Goal: Task Accomplishment & Management: Complete application form

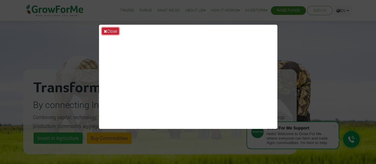
click at [105, 29] on icon at bounding box center [105, 31] width 3 height 4
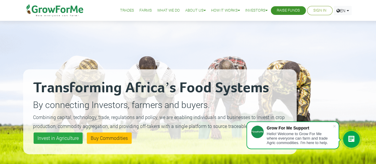
click at [323, 13] on link "Sign In" at bounding box center [320, 10] width 13 height 6
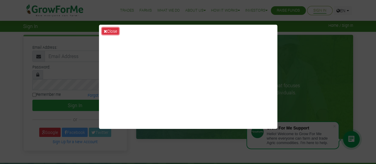
click at [107, 30] on icon at bounding box center [105, 31] width 3 height 4
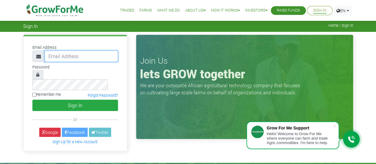
click at [89, 60] on input "email" at bounding box center [81, 56] width 73 height 11
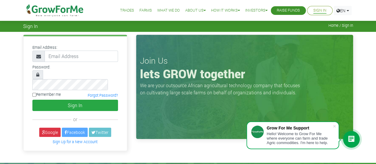
click at [270, 105] on div "Join Us lets GROW together We are your outsource African agricultural technolog…" at bounding box center [244, 87] width 217 height 104
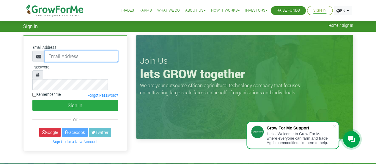
click at [68, 57] on input "email" at bounding box center [81, 56] width 73 height 11
type input "francistruth@icloud.com"
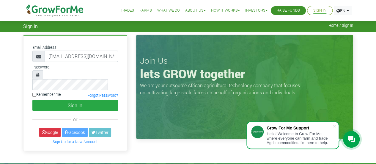
click at [32, 93] on input "Remember me" at bounding box center [34, 95] width 4 height 4
checkbox input "true"
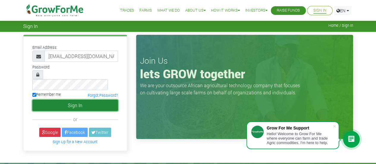
click at [65, 100] on button "Sign In" at bounding box center [75, 105] width 86 height 11
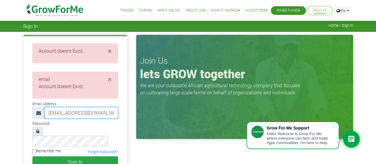
click at [102, 114] on input "francistruth@icloud.com" at bounding box center [81, 112] width 73 height 11
click at [110, 52] on span "×" at bounding box center [110, 51] width 4 height 10
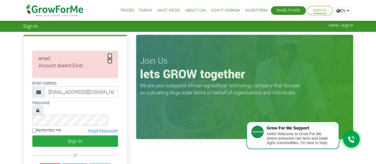
click at [109, 60] on span "×" at bounding box center [110, 59] width 4 height 10
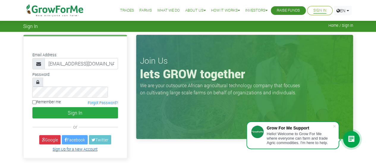
click at [87, 147] on link "Sign Up for a New Account" at bounding box center [75, 149] width 45 height 5
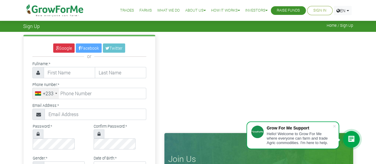
type input "Francis"
type input "Owusu"
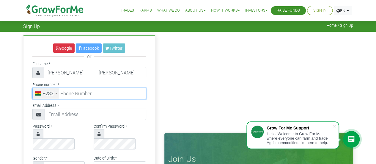
type input "0245288062"
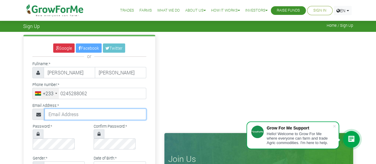
type input "francistruth360@gmail.com"
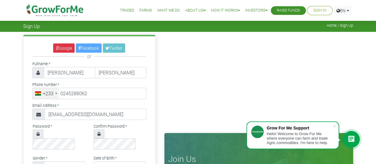
select select "Ghana"
type input "24 528 8062"
click at [120, 72] on input "Owusu" at bounding box center [120, 72] width 51 height 11
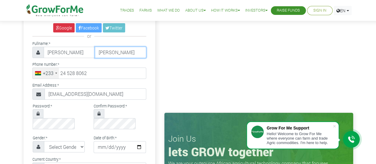
scroll to position [30, 0]
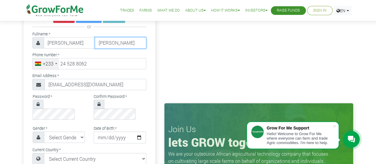
type input "Owusu Mensah"
click at [82, 132] on select "Select Gender Female Male" at bounding box center [64, 137] width 41 height 11
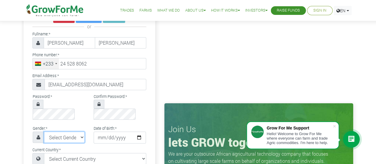
select select "Male"
click at [44, 132] on select "Select Gender Female Male" at bounding box center [64, 137] width 41 height 11
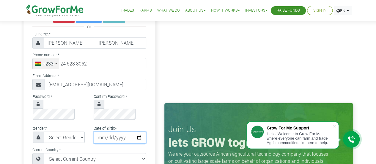
click at [107, 132] on input "date" at bounding box center [120, 138] width 52 height 12
click at [134, 132] on input "date" at bounding box center [120, 138] width 52 height 12
type input "1999-05-11"
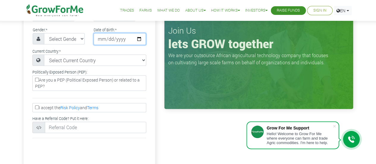
scroll to position [119, 0]
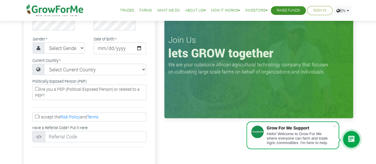
click at [36, 115] on input "I accept the Risk Policy and Terms" at bounding box center [37, 117] width 4 height 4
checkbox input "true"
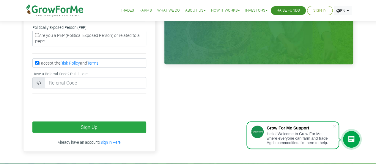
scroll to position [179, 0]
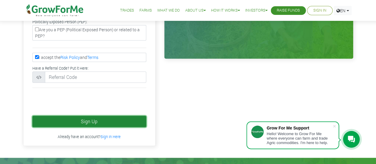
click at [73, 116] on button "Sign Up" at bounding box center [89, 121] width 114 height 11
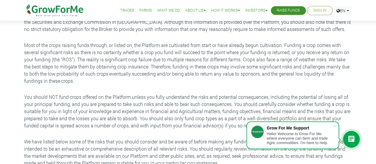
scroll to position [179, 0]
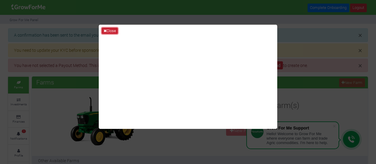
click at [112, 29] on button "Close" at bounding box center [110, 31] width 16 height 7
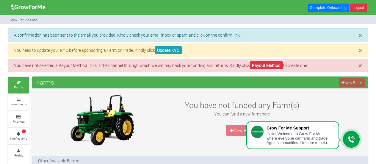
click at [132, 34] on p "A confirmation has been sent to the email you provided. Kindly check your email…" at bounding box center [188, 35] width 348 height 6
click at [170, 53] on link "Update KYC" at bounding box center [168, 50] width 27 height 8
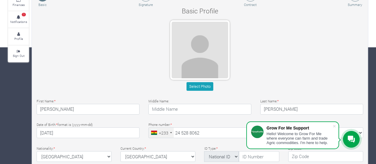
scroll to position [119, 0]
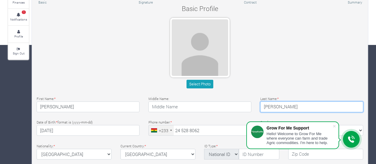
click at [302, 106] on input "[PERSON_NAME]" at bounding box center [311, 106] width 103 height 11
type input "[PERSON_NAME]"
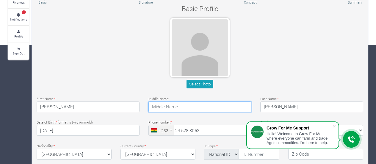
click at [227, 108] on input "text" at bounding box center [199, 106] width 103 height 11
type input "[PERSON_NAME]"
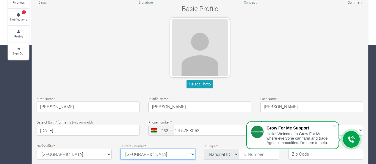
select select "[GEOGRAPHIC_DATA]"
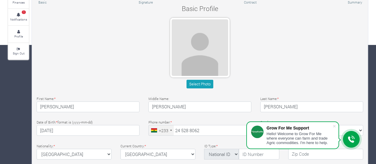
type textarea "[STREET_ADDRESS]"
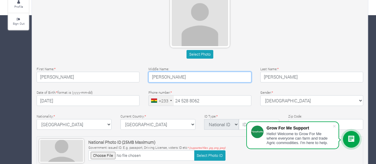
scroll to position [179, 0]
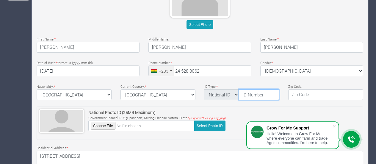
click at [260, 95] on input "text" at bounding box center [259, 94] width 40 height 11
type input "717459012"
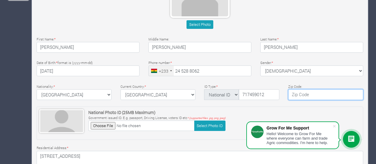
click at [317, 93] on input "text" at bounding box center [325, 94] width 75 height 11
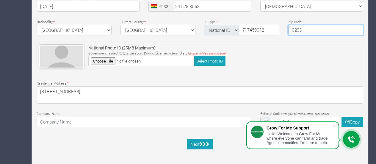
scroll to position [245, 0]
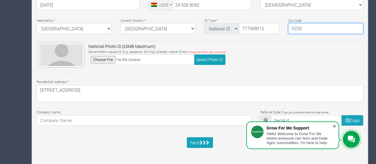
type input "0233"
click at [336, 125] on span at bounding box center [334, 126] width 6 height 6
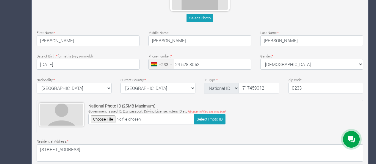
scroll to position [66, 0]
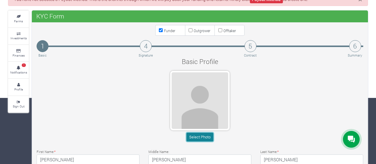
click at [196, 137] on button "Select Photo" at bounding box center [200, 137] width 26 height 9
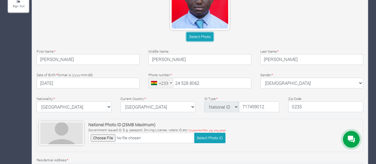
scroll to position [185, 0]
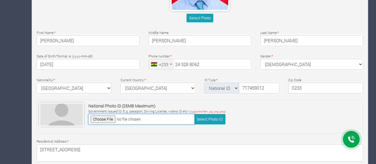
click at [100, 116] on input "file" at bounding box center [141, 119] width 106 height 10
type input "C:\fakepath\WhatsApp Image 2025-04-23 at 22.31.57_2bbb804b.jpg"
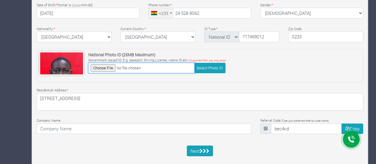
scroll to position [245, 0]
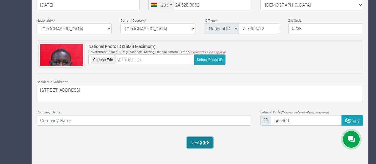
click at [202, 141] on icon "submit" at bounding box center [201, 142] width 3 height 4
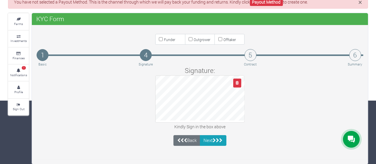
scroll to position [62, 0]
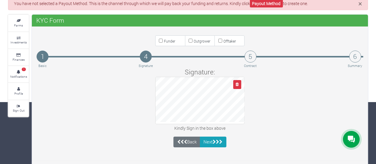
click at [325, 93] on div "Signature: Kindly Sign in the box above" at bounding box center [200, 99] width 336 height 65
click at [216, 141] on icon "submit" at bounding box center [214, 142] width 3 height 4
click at [237, 84] on icon "button" at bounding box center [237, 84] width 3 height 4
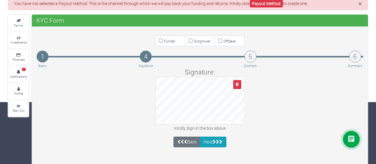
click at [162, 40] on input "Funder" at bounding box center [161, 41] width 4 height 4
checkbox input "true"
click at [214, 143] on button "Next" at bounding box center [213, 142] width 26 height 11
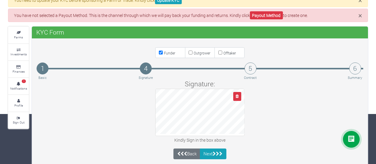
scroll to position [60, 0]
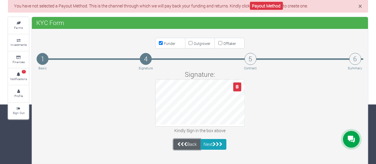
click at [182, 142] on icon at bounding box center [182, 144] width 3 height 4
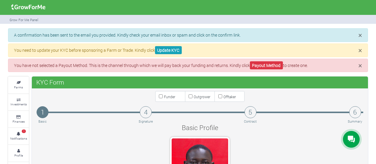
click at [163, 96] on label "Funder" at bounding box center [170, 96] width 30 height 11
click at [163, 96] on input "Funder" at bounding box center [161, 96] width 4 height 4
checkbox input "true"
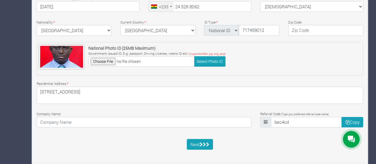
scroll to position [245, 0]
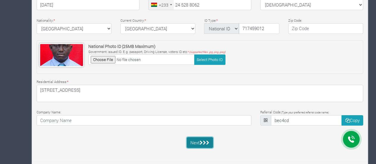
click at [201, 140] on icon "submit" at bounding box center [201, 142] width 3 height 4
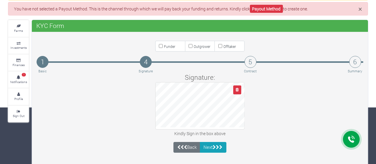
scroll to position [62, 0]
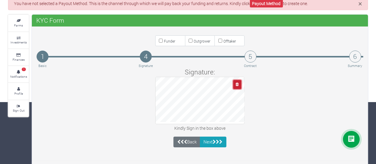
click at [235, 84] on button "button" at bounding box center [237, 84] width 8 height 9
click at [239, 83] on icon "button" at bounding box center [237, 84] width 3 height 4
click at [236, 82] on icon "button" at bounding box center [237, 84] width 3 height 4
click at [216, 137] on button "Next" at bounding box center [213, 142] width 26 height 11
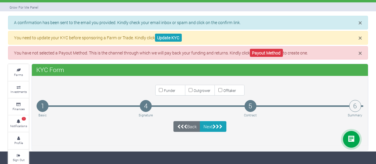
scroll to position [13, 0]
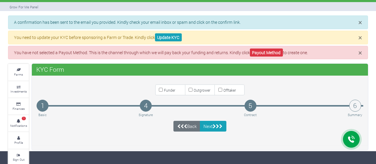
click at [160, 88] on input "Funder" at bounding box center [161, 90] width 4 height 4
checkbox input "true"
click at [221, 125] on icon "submit" at bounding box center [220, 126] width 3 height 4
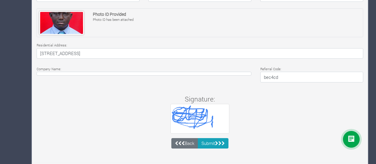
scroll to position [256, 0]
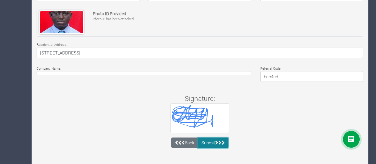
click at [208, 141] on button "Submit" at bounding box center [213, 142] width 31 height 11
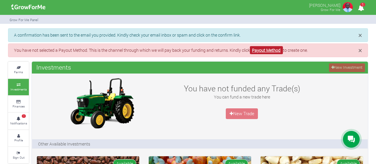
click at [271, 51] on link "Payout Method" at bounding box center [266, 50] width 33 height 8
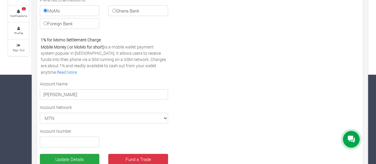
scroll to position [119, 0]
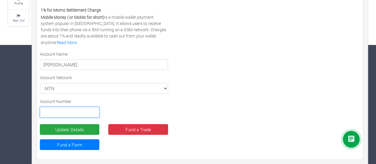
click at [83, 114] on input "text" at bounding box center [70, 112] width 60 height 11
type input "0245288062"
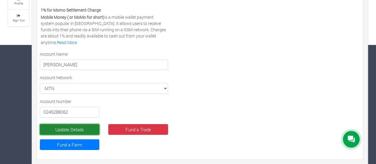
click at [86, 129] on button "Update Details" at bounding box center [70, 129] width 60 height 11
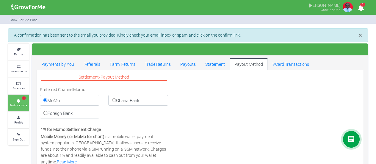
click at [14, 103] on small "Notifications" at bounding box center [18, 105] width 17 height 4
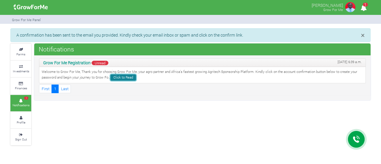
click at [121, 77] on link "Click to Read" at bounding box center [123, 77] width 26 height 6
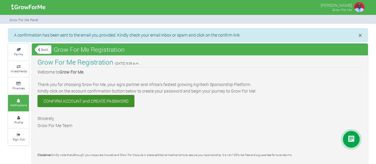
click at [108, 102] on link "CONFIRM ACCOUNT and CREATE PASSWORD" at bounding box center [85, 101] width 97 height 12
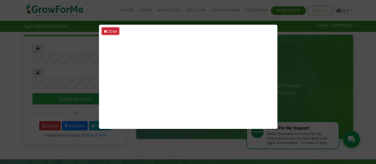
click at [115, 29] on button "Close" at bounding box center [110, 31] width 17 height 7
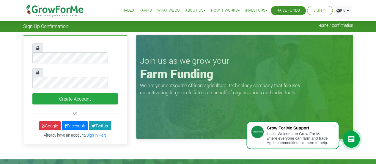
click at [62, 41] on div at bounding box center [75, 39] width 95 height 7
click at [0, 39] on div "Create Account or Google" at bounding box center [188, 91] width 376 height 118
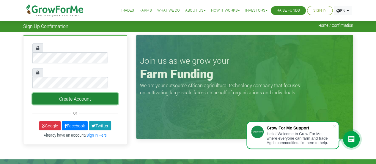
click at [87, 93] on button "Create Account" at bounding box center [75, 98] width 86 height 11
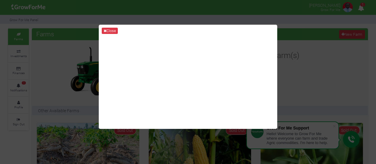
click at [105, 31] on icon at bounding box center [105, 31] width 3 height 4
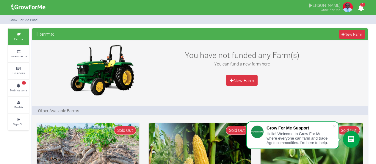
click at [360, 5] on span "1" at bounding box center [362, 5] width 5 height 4
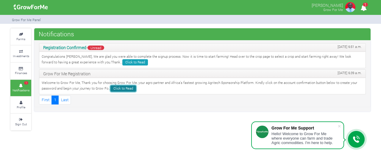
click at [126, 88] on link "Click to Read" at bounding box center [123, 88] width 26 height 6
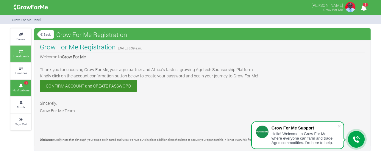
click at [18, 48] on link "Investments" at bounding box center [20, 54] width 21 height 16
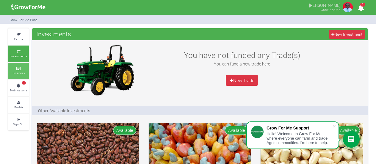
click at [22, 70] on link "Finances" at bounding box center [18, 71] width 21 height 16
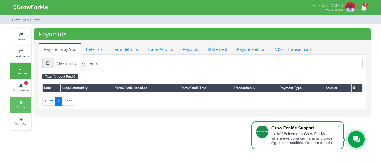
click at [20, 103] on link "Profile" at bounding box center [20, 105] width 21 height 16
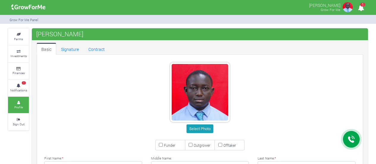
type input "24 528 8062"
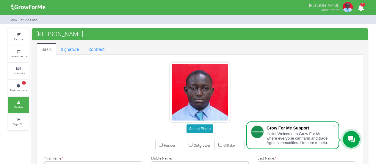
click at [161, 146] on label "Funder" at bounding box center [170, 145] width 30 height 11
click at [161, 146] on input "Funder" at bounding box center [161, 145] width 4 height 4
checkbox input "true"
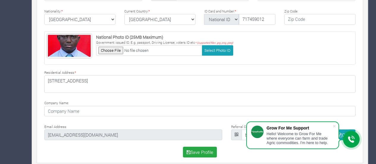
scroll to position [198, 0]
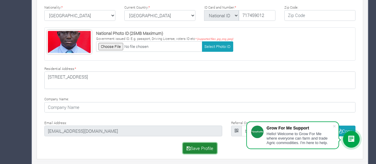
click at [204, 148] on button "Save Profile" at bounding box center [200, 148] width 34 height 11
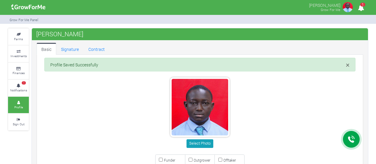
type input "24 528 8062"
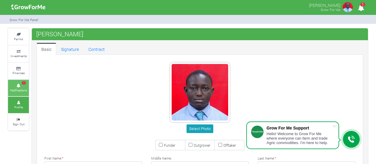
click at [17, 81] on link "1 Notifications" at bounding box center [18, 88] width 21 height 16
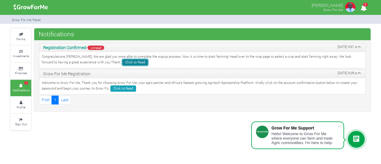
click at [122, 62] on link "Click to Read" at bounding box center [135, 62] width 26 height 6
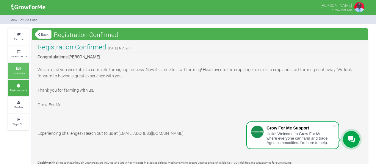
click at [23, 71] on small "Finances" at bounding box center [18, 73] width 12 height 4
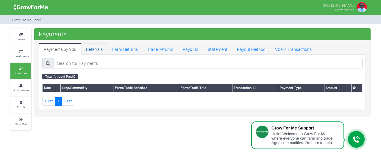
click at [97, 46] on link "Referrals" at bounding box center [94, 49] width 26 height 12
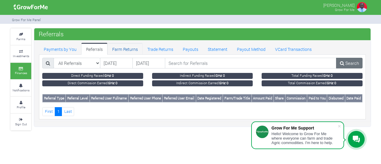
click at [128, 47] on link "Farm Returns" at bounding box center [124, 49] width 35 height 12
